Goal: Navigation & Orientation: Find specific page/section

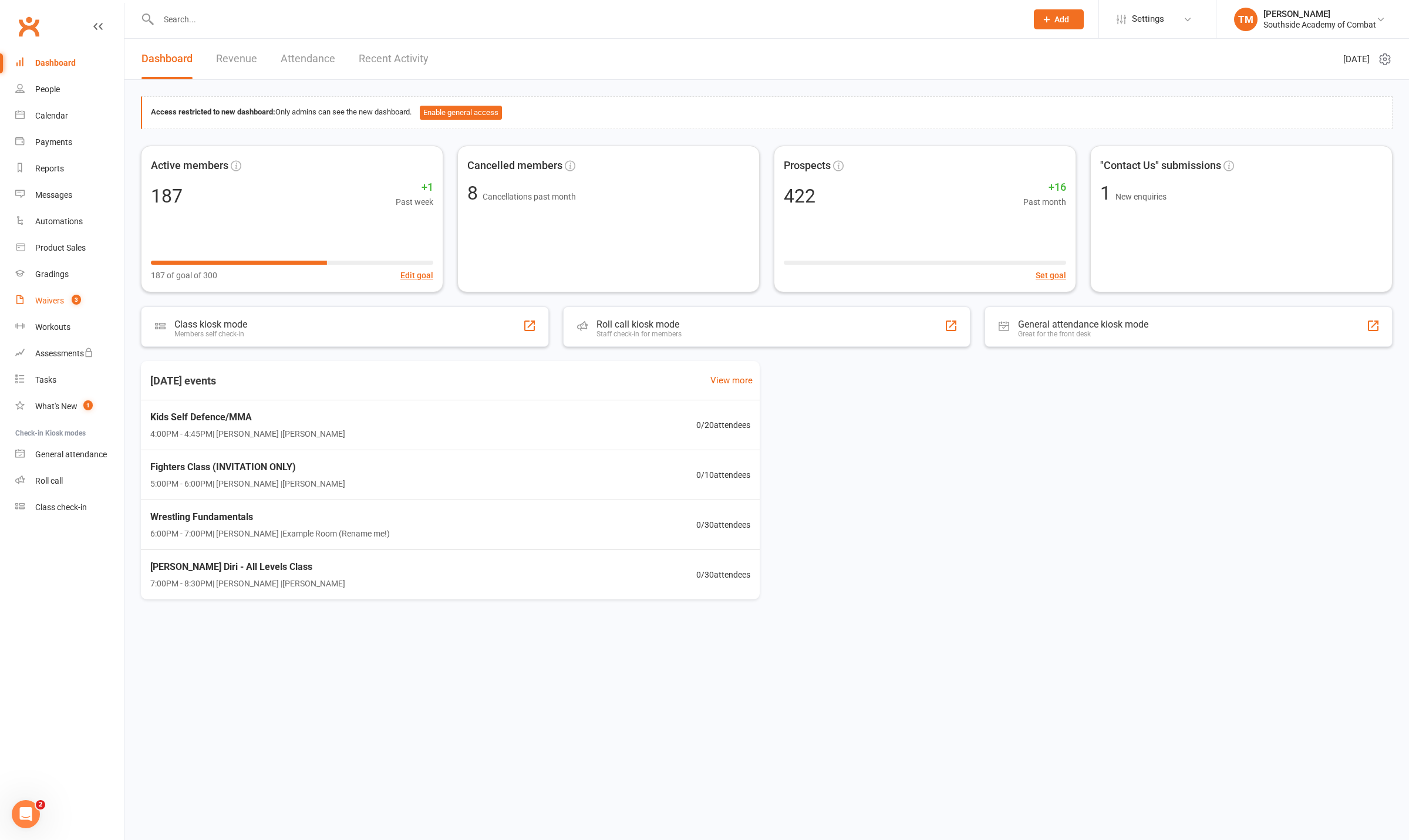
click at [46, 300] on div "Waivers" at bounding box center [50, 300] width 29 height 10
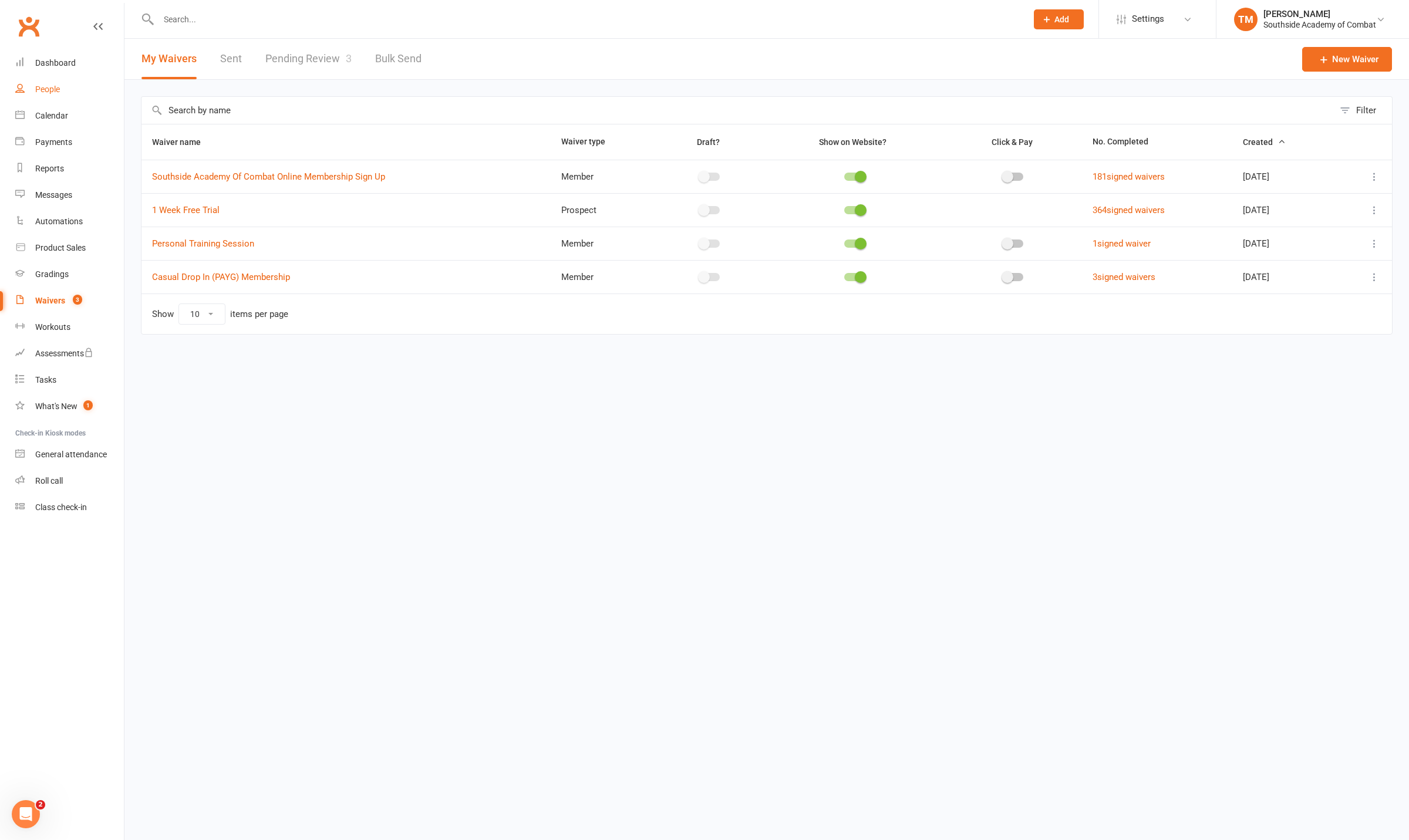
click at [45, 93] on div "People" at bounding box center [47, 90] width 25 height 10
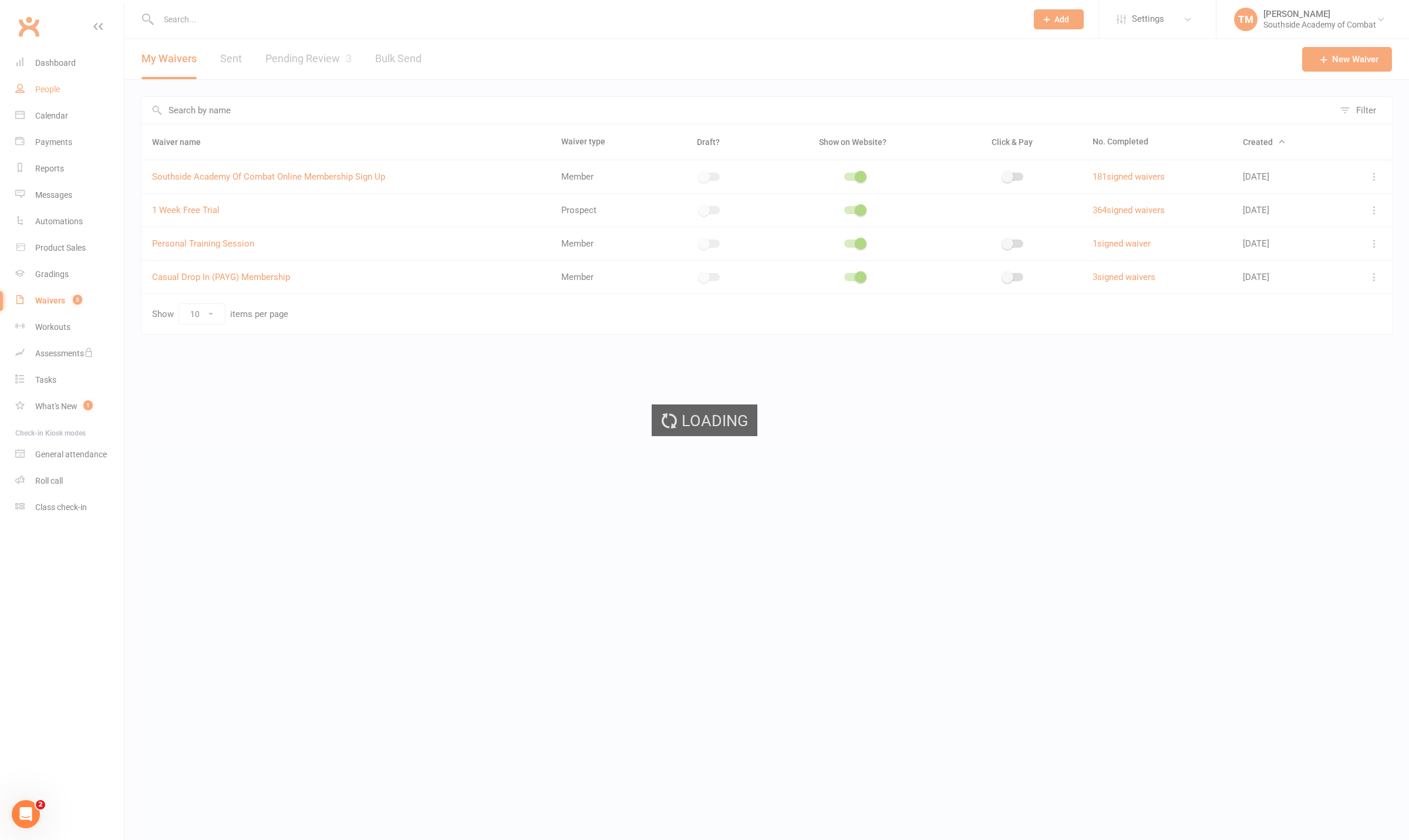
select select "100"
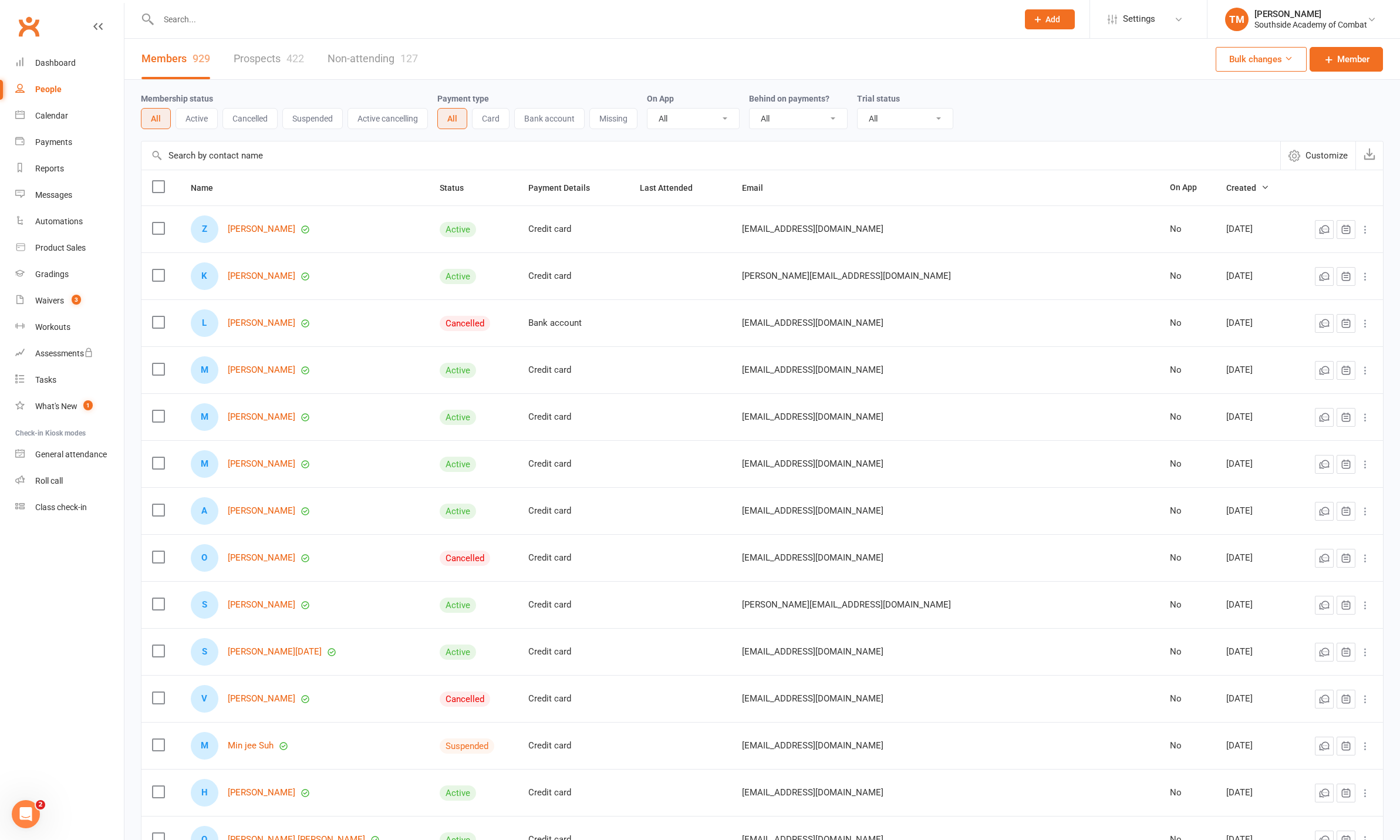
click at [255, 60] on link "Prospects 422" at bounding box center [269, 58] width 70 height 40
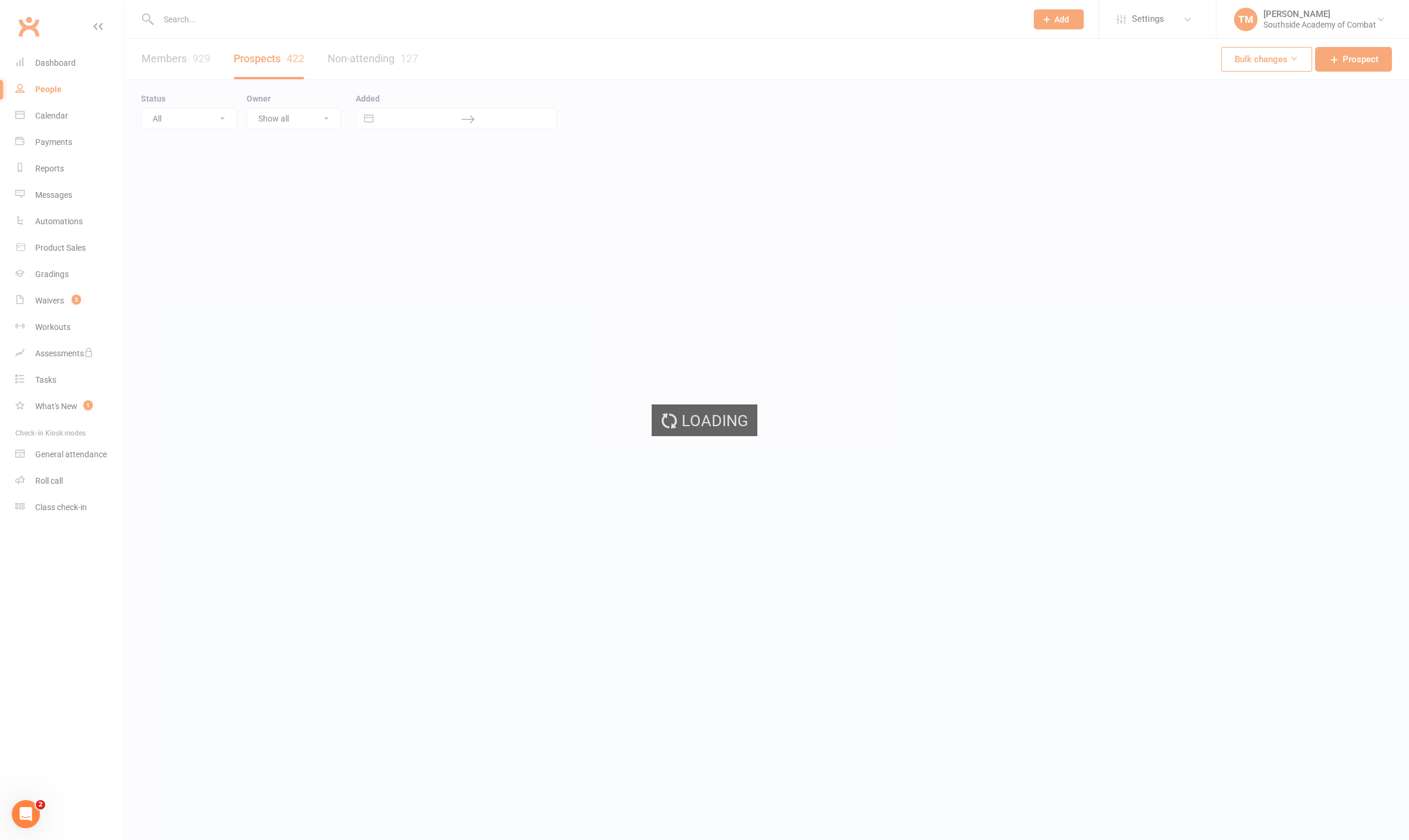
select select "50"
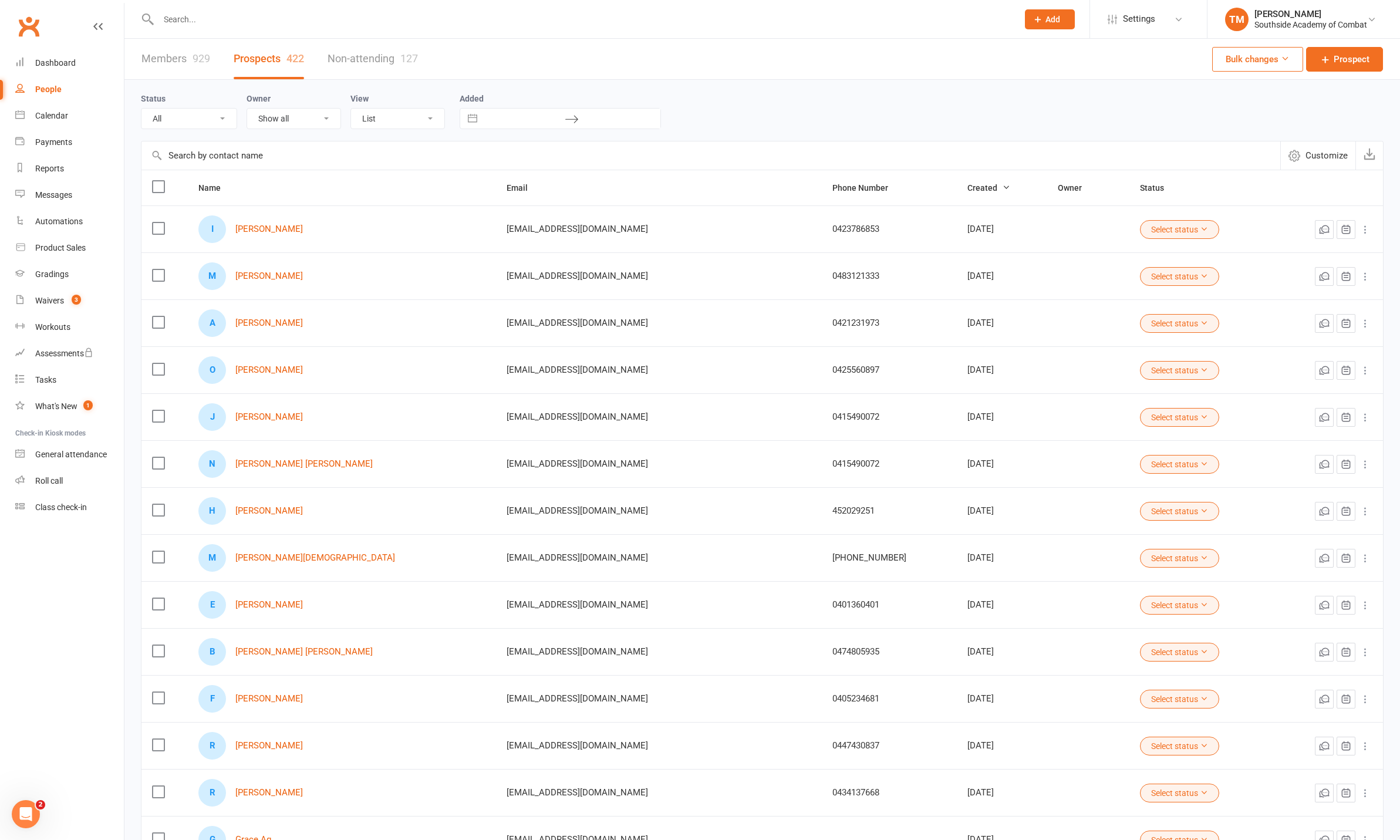
click at [967, 190] on span "Created" at bounding box center [988, 188] width 43 height 10
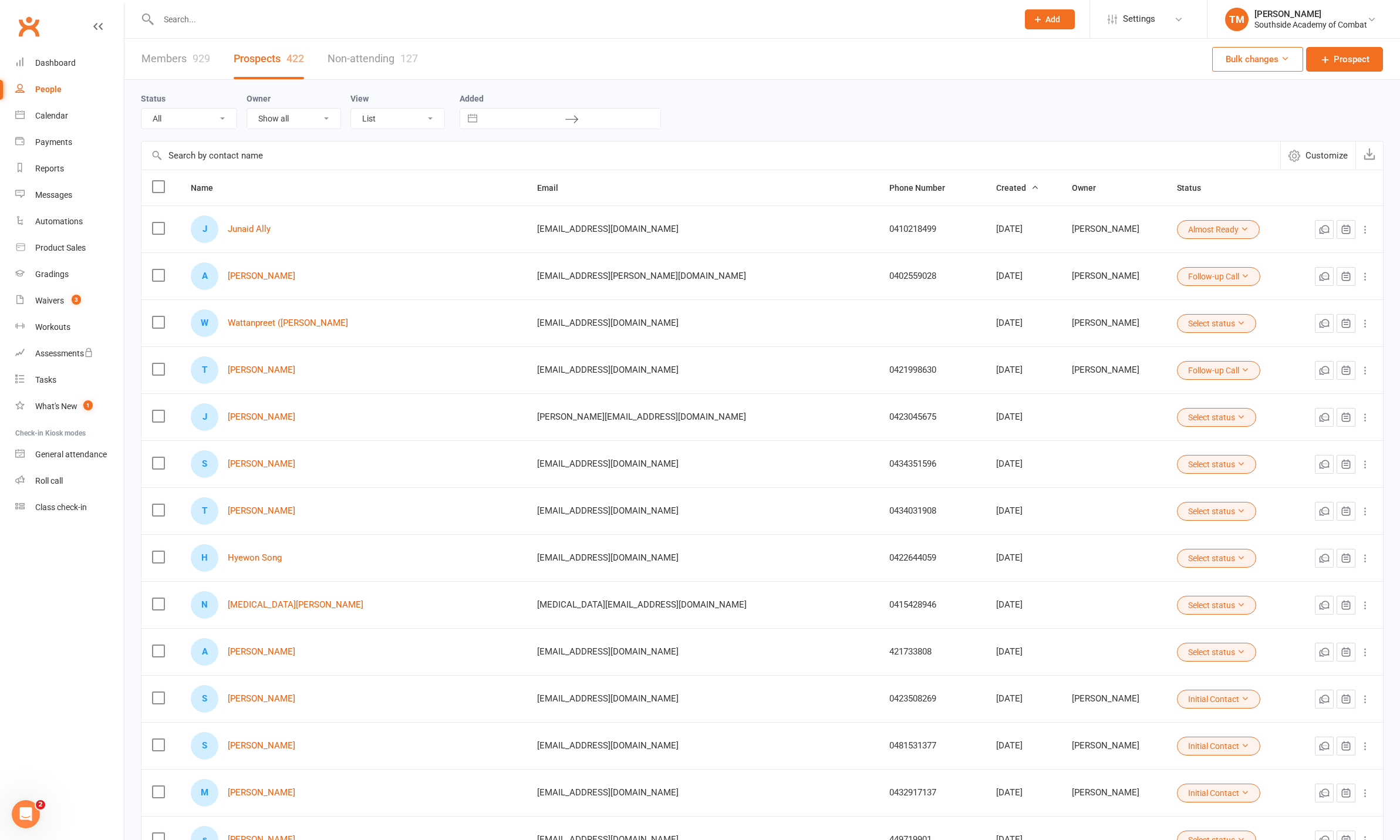
click at [1030, 190] on icon "button" at bounding box center [1035, 187] width 8 height 8
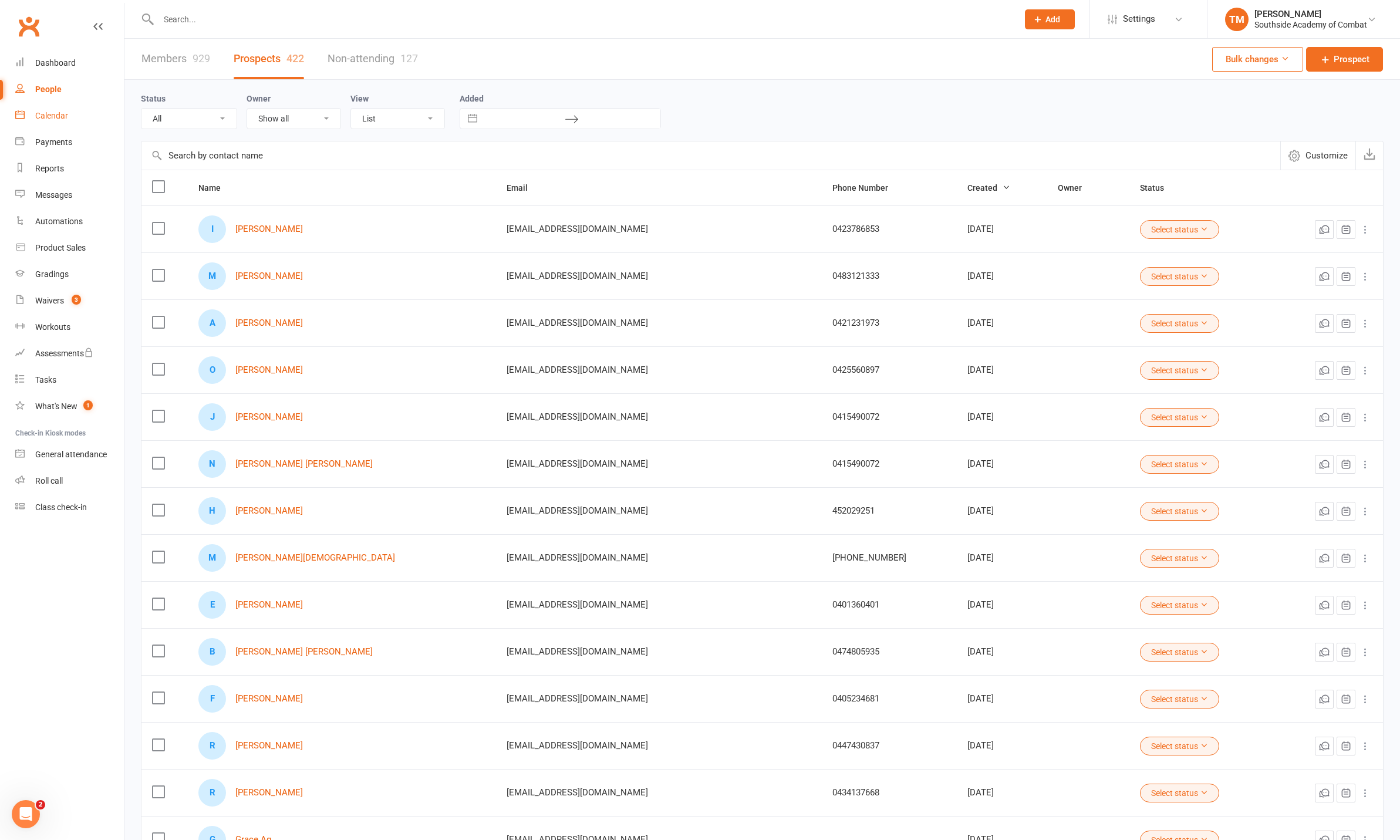
click at [50, 121] on link "Calendar" at bounding box center [69, 116] width 109 height 26
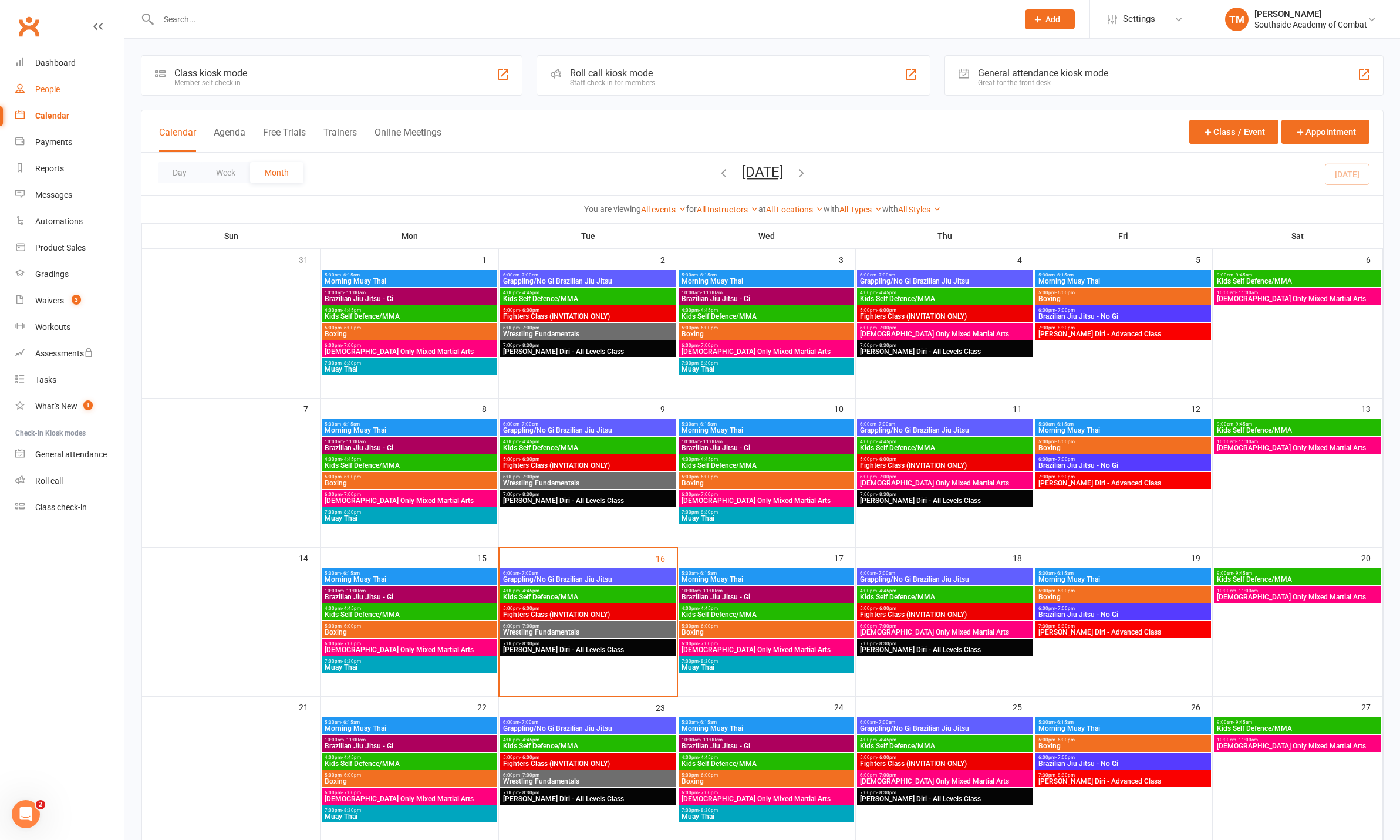
click at [59, 93] on div "People" at bounding box center [47, 90] width 25 height 10
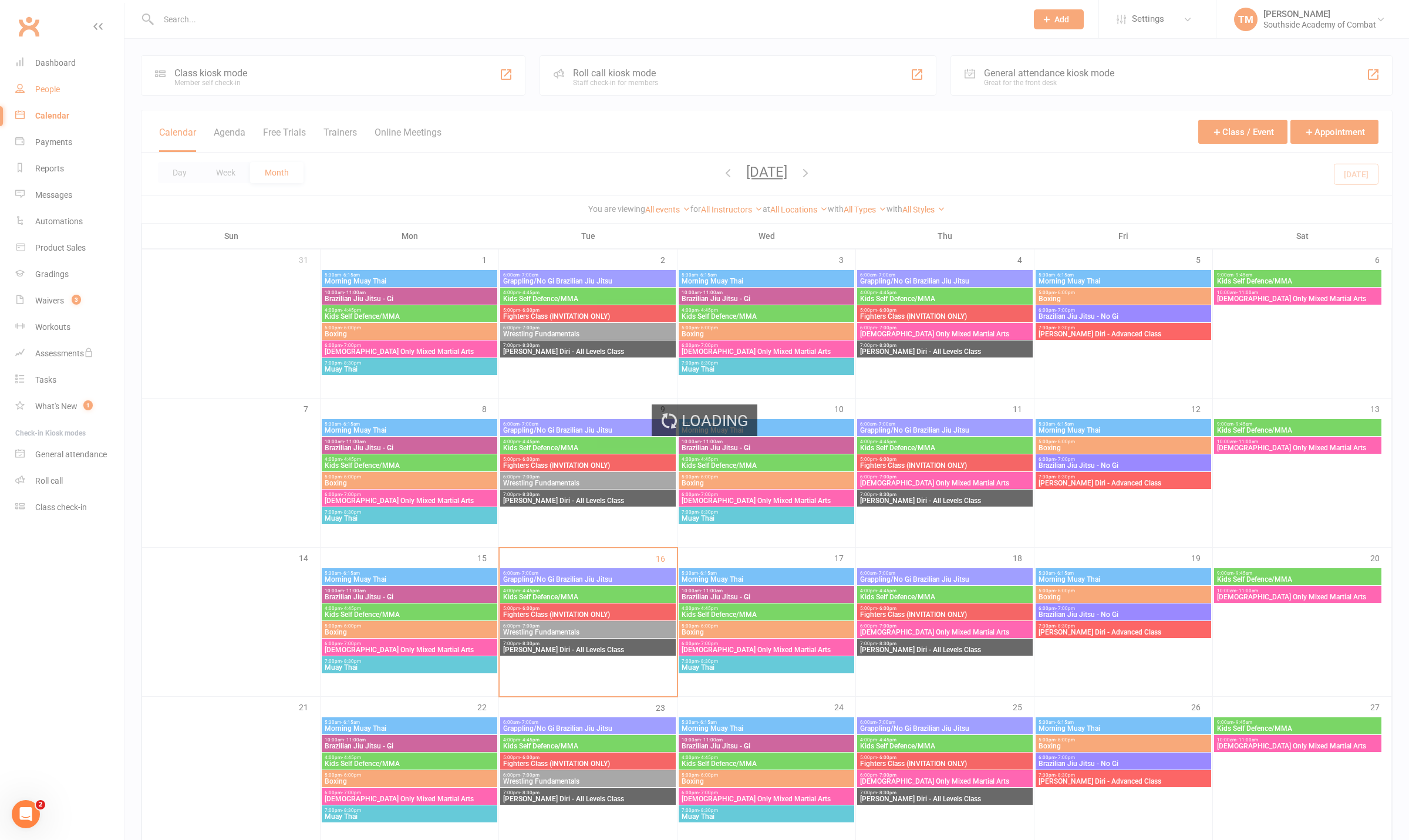
select select "50"
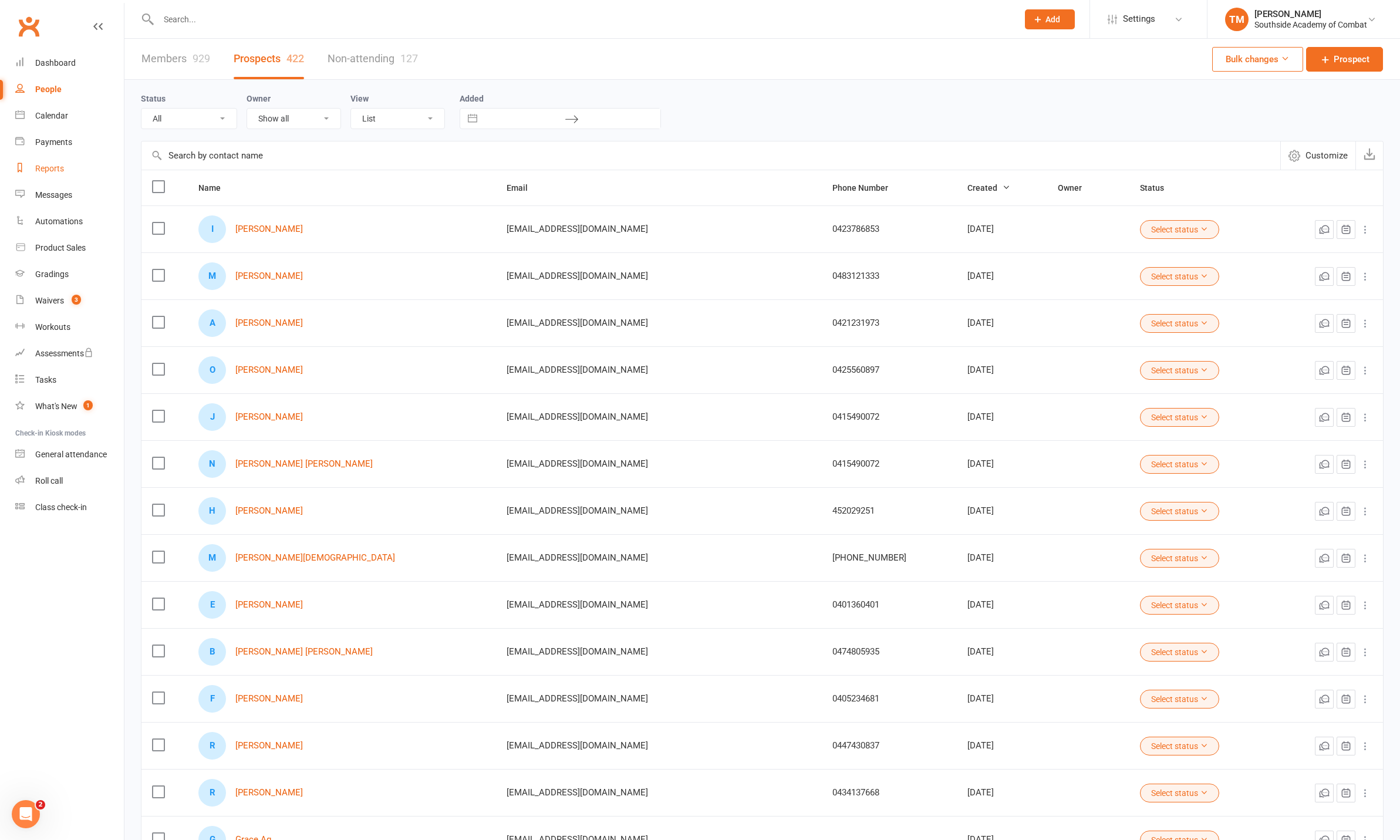
click at [51, 178] on link "Reports" at bounding box center [69, 169] width 109 height 26
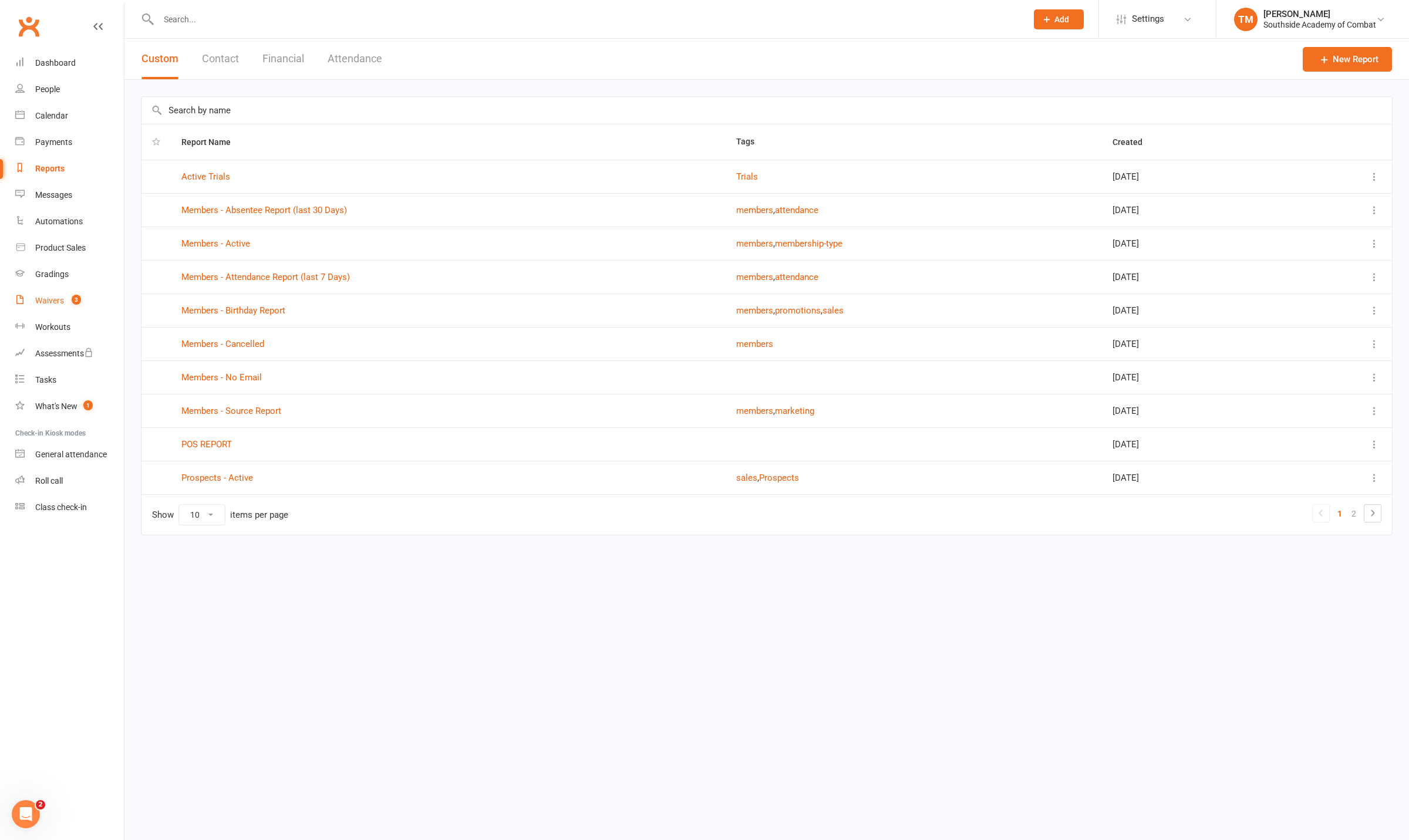
click at [51, 302] on div "Waivers" at bounding box center [50, 300] width 29 height 10
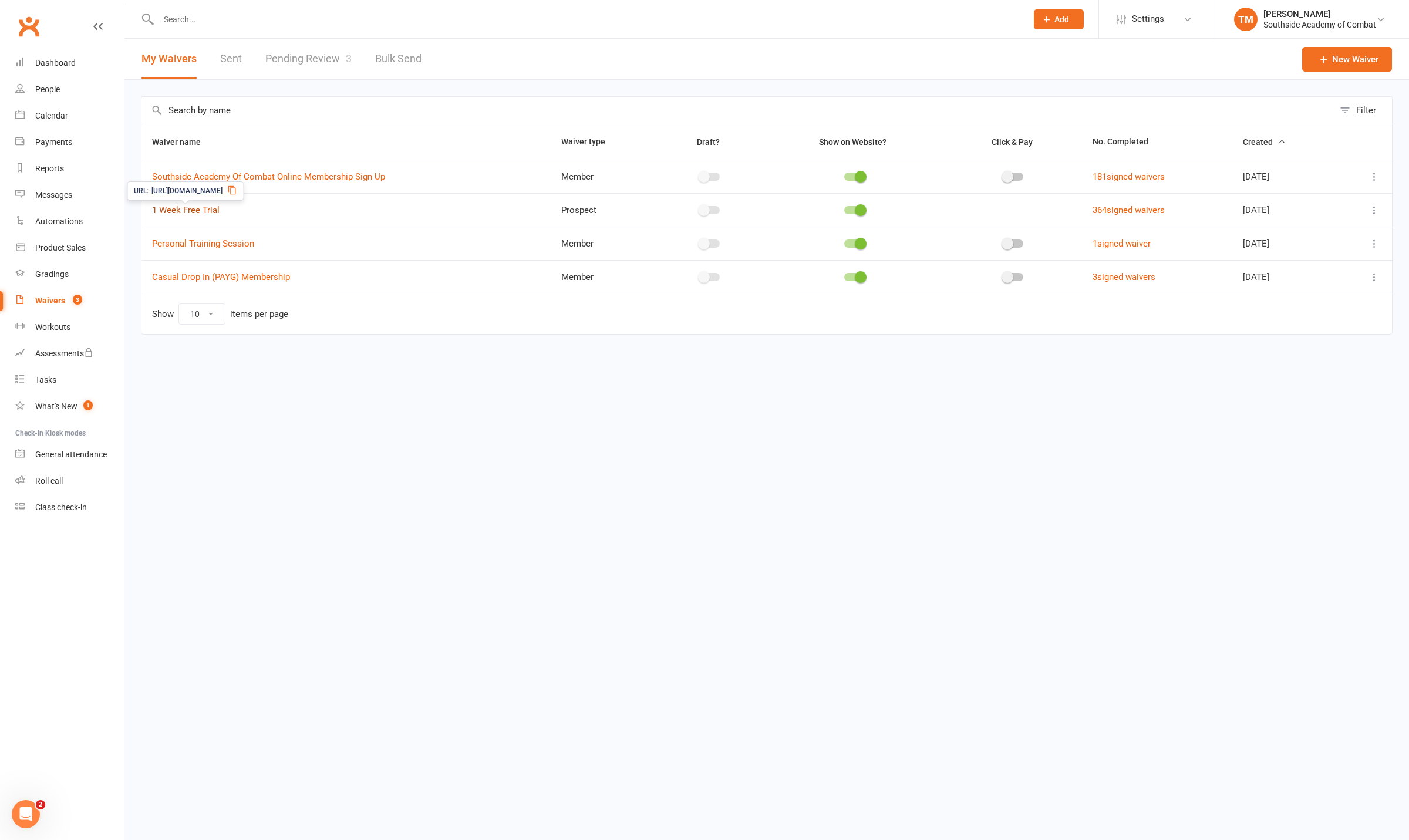
click at [206, 215] on link "1 Week Free Trial" at bounding box center [186, 210] width 67 height 11
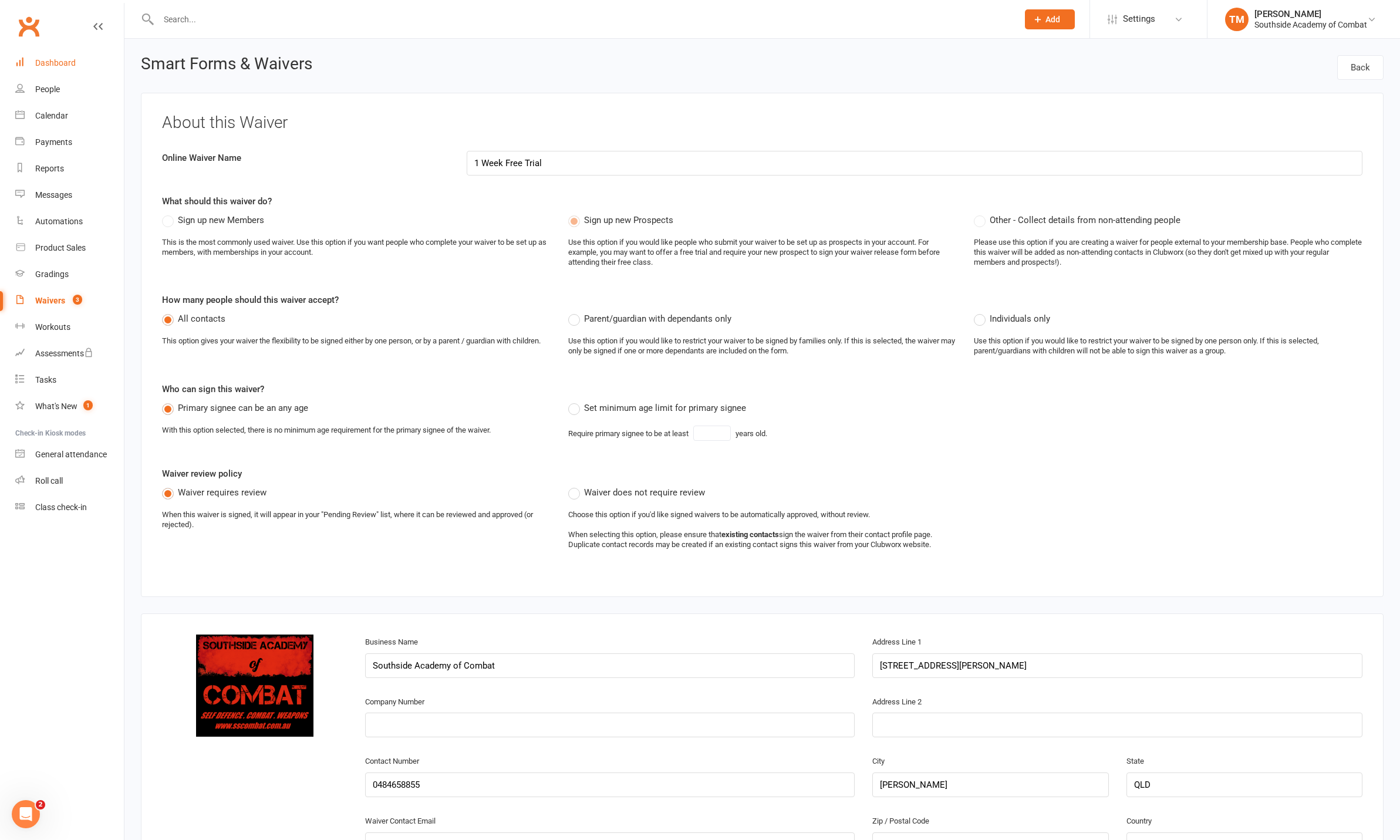
click at [64, 61] on div "Dashboard" at bounding box center [55, 63] width 40 height 10
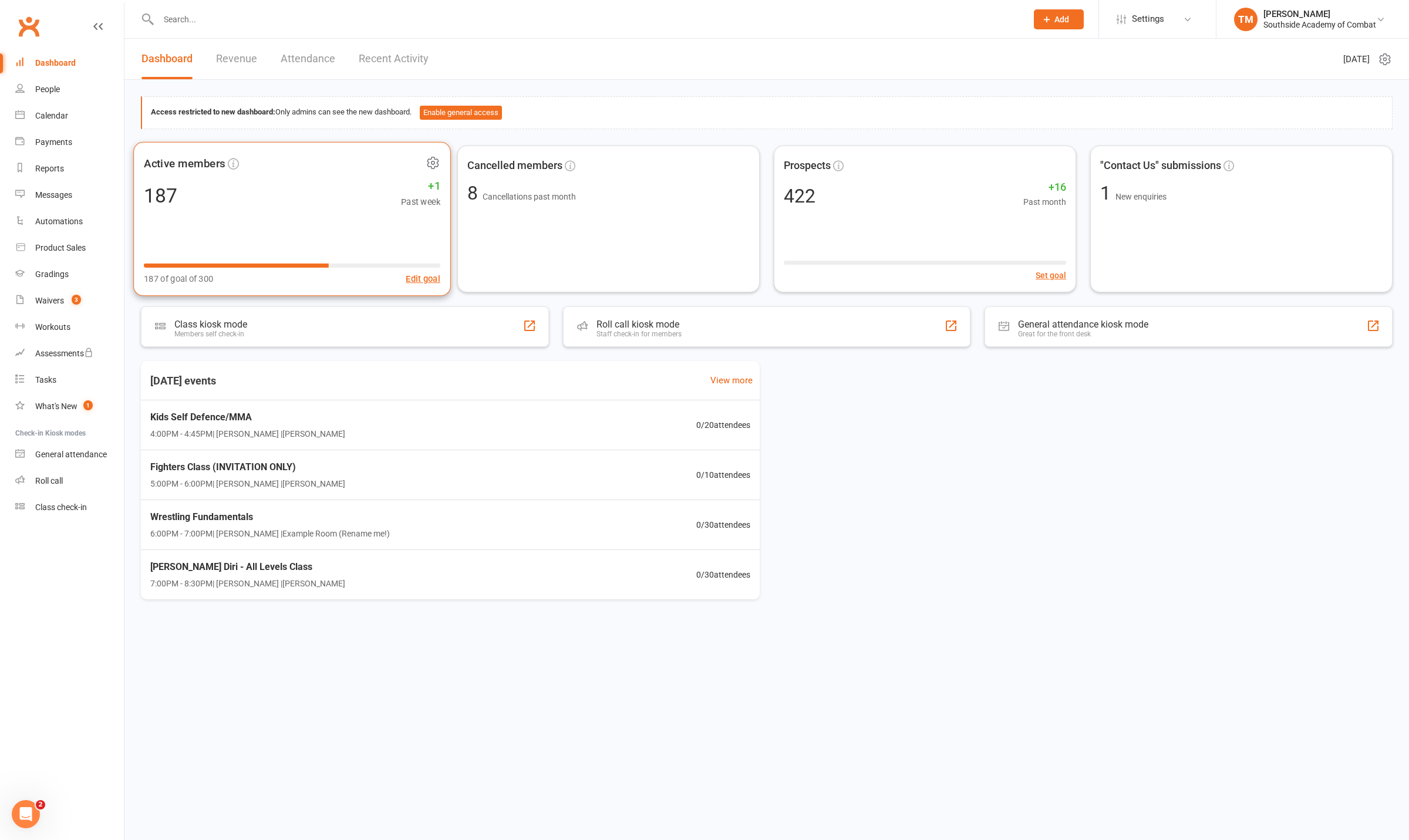
click at [306, 240] on div "Active members 187 +1 Past week 187 of goal of 300 Edit goal" at bounding box center [292, 218] width 317 height 154
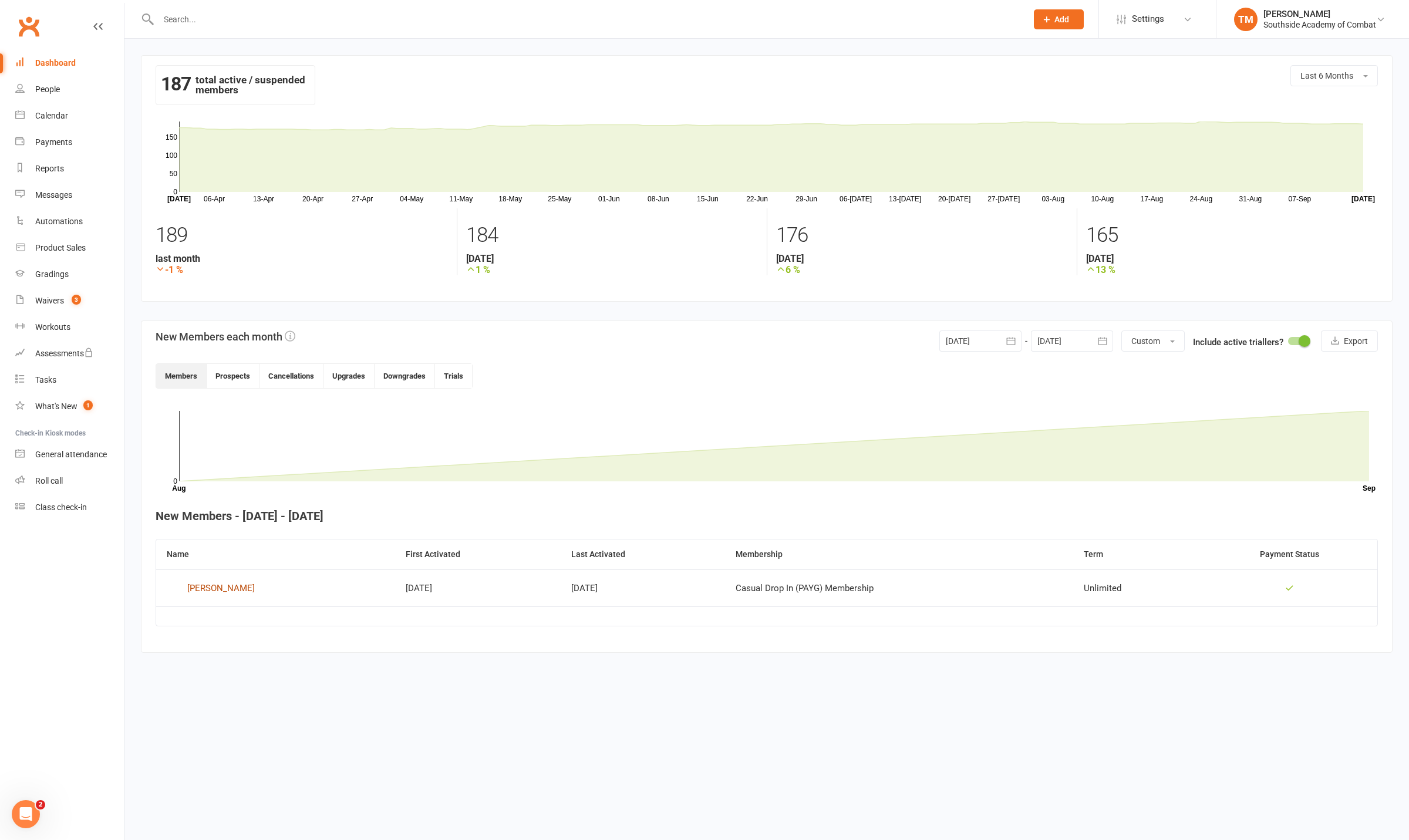
click at [236, 589] on div "[PERSON_NAME]" at bounding box center [221, 588] width 67 height 17
